Goal: Book appointment/travel/reservation

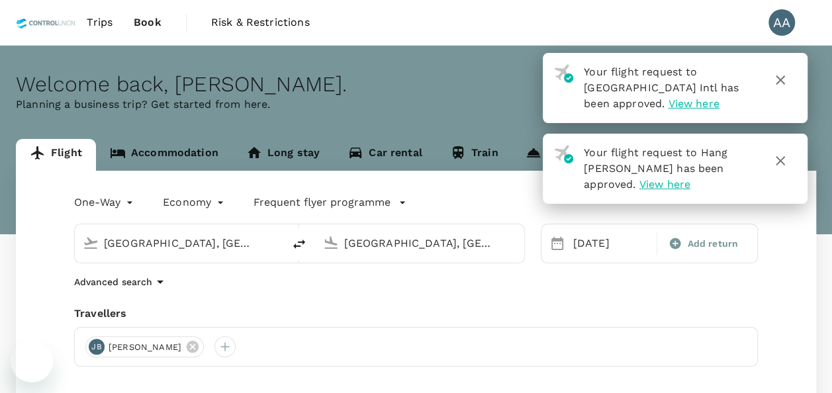
type input "[GEOGRAPHIC_DATA], [GEOGRAPHIC_DATA] (any)"
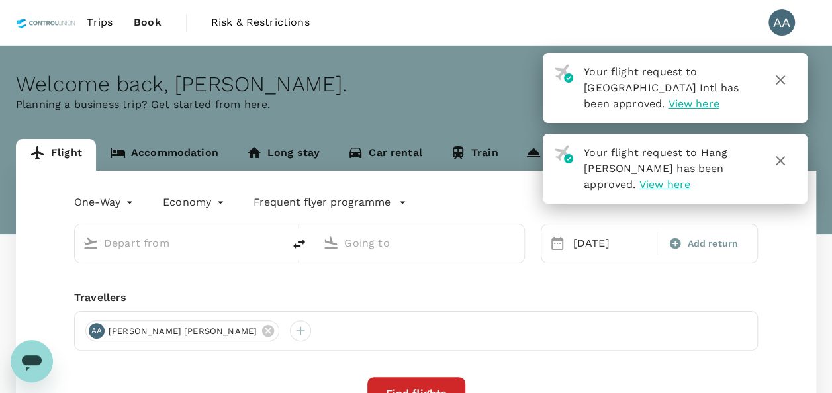
type input "[GEOGRAPHIC_DATA], [GEOGRAPHIC_DATA] (any)"
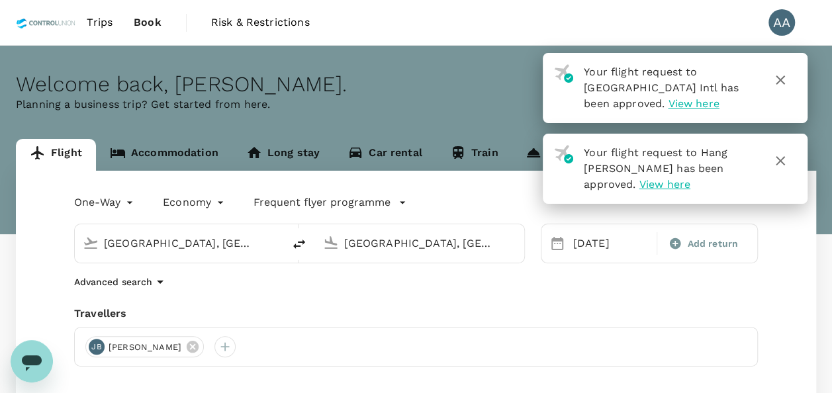
click at [113, 25] on link "Trips" at bounding box center [99, 22] width 47 height 45
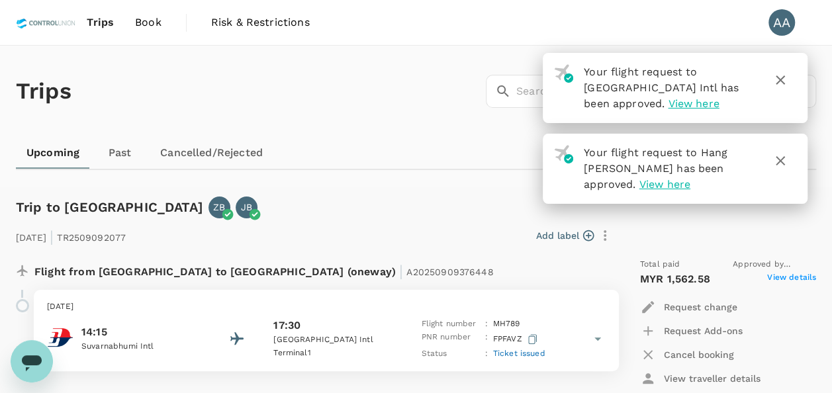
click at [780, 163] on icon "button" at bounding box center [780, 161] width 16 height 16
click at [784, 85] on icon "button" at bounding box center [780, 80] width 16 height 16
